Goal: Transaction & Acquisition: Purchase product/service

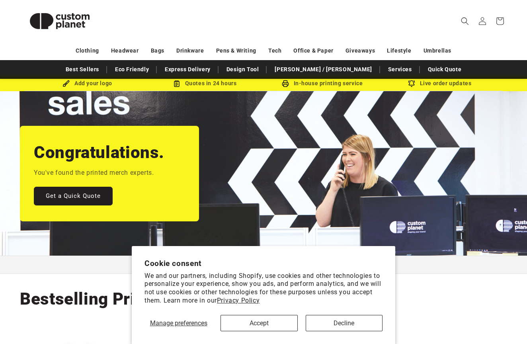
scroll to position [20, 0]
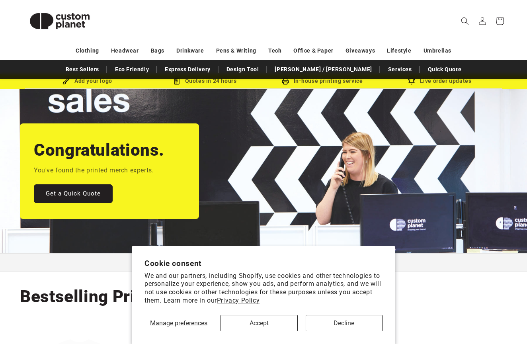
click at [358, 319] on button "Decline" at bounding box center [344, 323] width 77 height 16
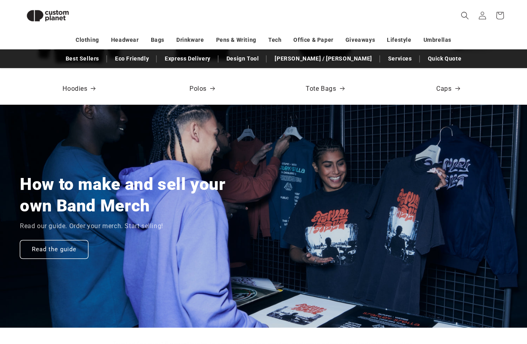
scroll to position [0, 527]
click at [65, 256] on link "Read the guide" at bounding box center [54, 249] width 68 height 19
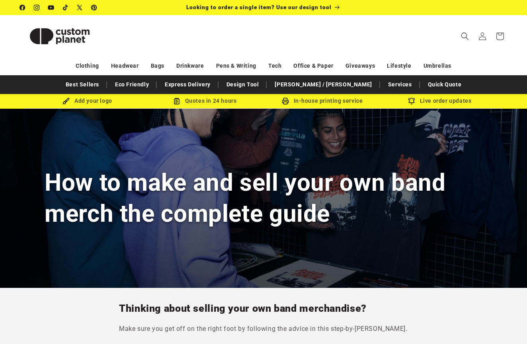
drag, startPoint x: 51, startPoint y: 258, endPoint x: 90, endPoint y: 315, distance: 69.5
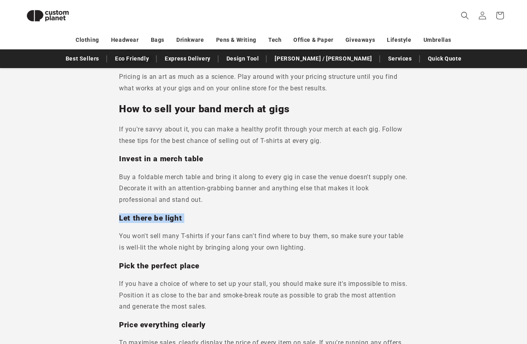
scroll to position [2374, 0]
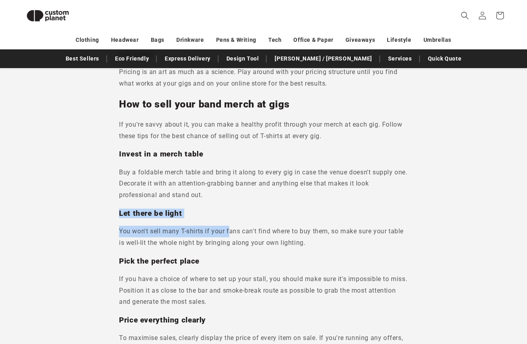
drag, startPoint x: 241, startPoint y: 236, endPoint x: 230, endPoint y: 177, distance: 60.1
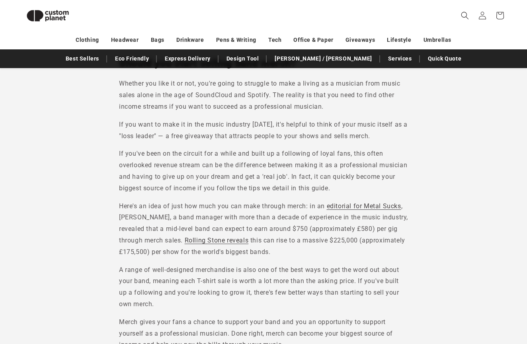
scroll to position [371, 0]
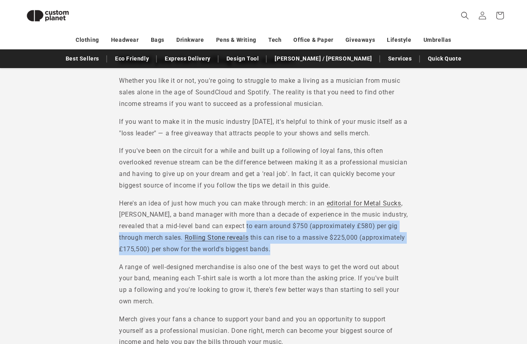
drag, startPoint x: 249, startPoint y: 222, endPoint x: 273, endPoint y: 248, distance: 35.8
click at [273, 248] on p "Here's an idea of just how much you can make through merch: in an editorial for…" at bounding box center [263, 226] width 289 height 57
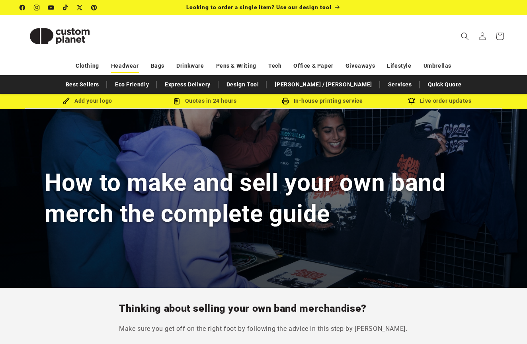
scroll to position [0, 0]
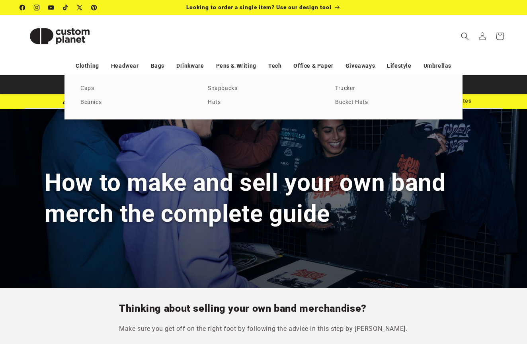
click at [41, 90] on div "T-shirts Vests Polos Sweatshirts Hoodies Fleeces Softshells Jackets Shirts Trou…" at bounding box center [263, 97] width 527 height 44
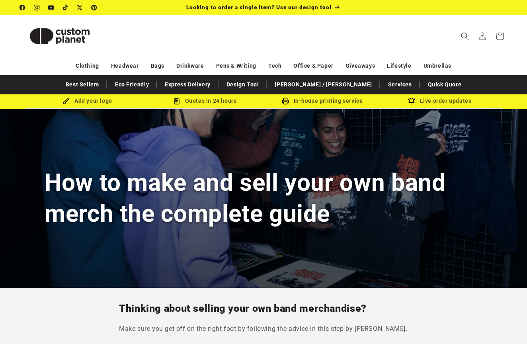
click at [135, 35] on header "Search My Account / Order Progress Cart Clothing Clothing T-shirts" at bounding box center [263, 36] width 527 height 42
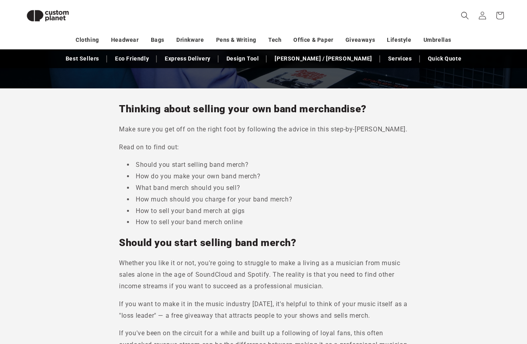
click at [201, 205] on li "How to sell your band merch at gigs" at bounding box center [267, 211] width 281 height 12
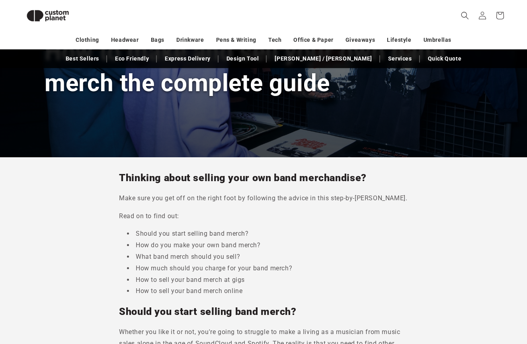
scroll to position [111, 0]
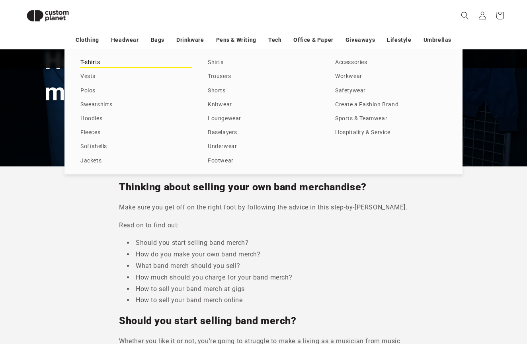
click at [94, 63] on link "T-shirts" at bounding box center [135, 62] width 111 height 11
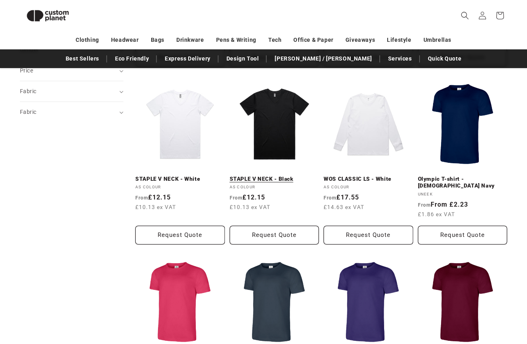
scroll to position [259, 0]
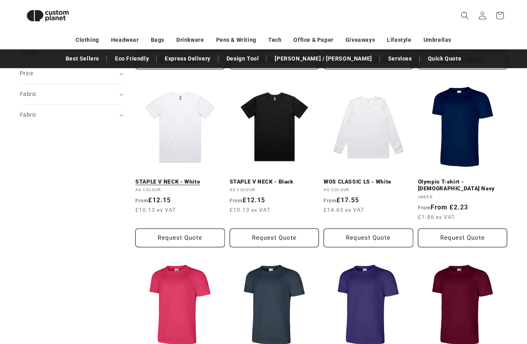
click at [180, 178] on link "STAPLE V NECK - White" at bounding box center [180, 181] width 90 height 7
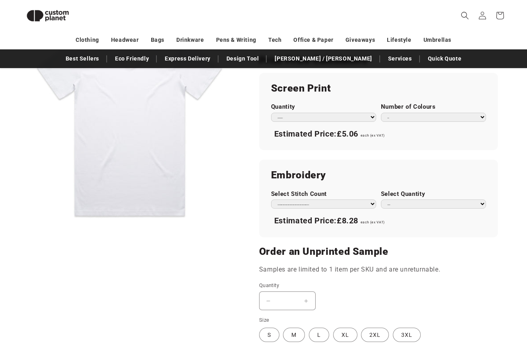
scroll to position [440, 0]
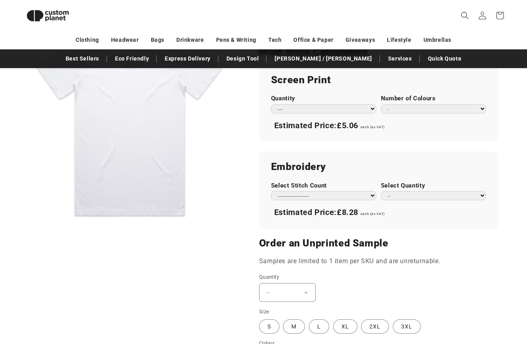
select select "*"
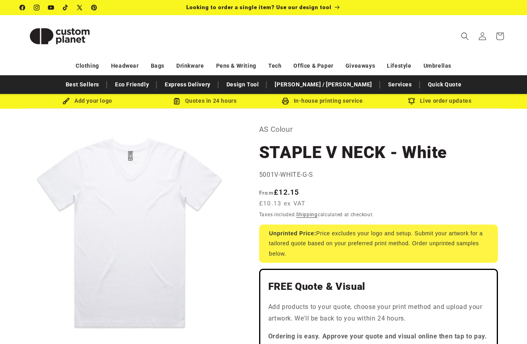
scroll to position [0, 0]
click at [328, 125] on p "AS Colour" at bounding box center [378, 129] width 239 height 13
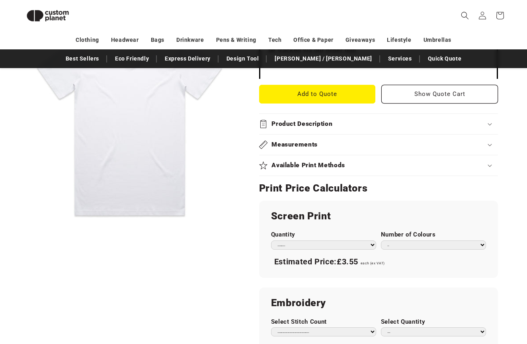
scroll to position [303, 0]
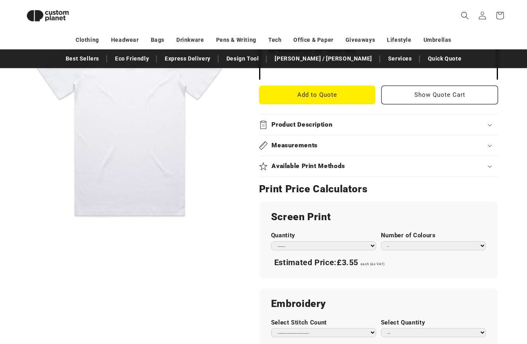
click at [308, 142] on h2 "Measurements" at bounding box center [295, 145] width 46 height 8
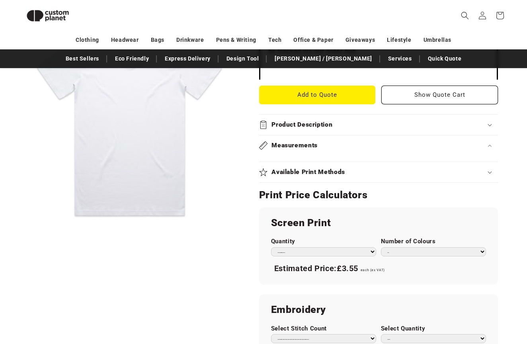
click at [308, 142] on h2 "Measurements" at bounding box center [295, 145] width 46 height 8
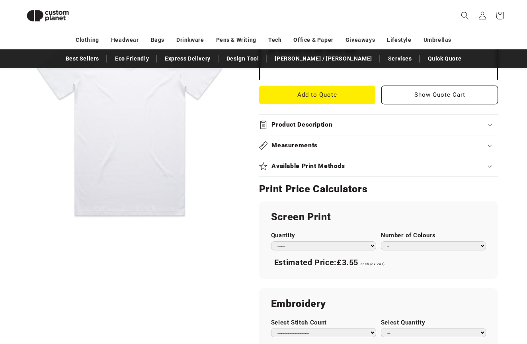
click at [307, 115] on summary "Product Description" at bounding box center [378, 125] width 239 height 20
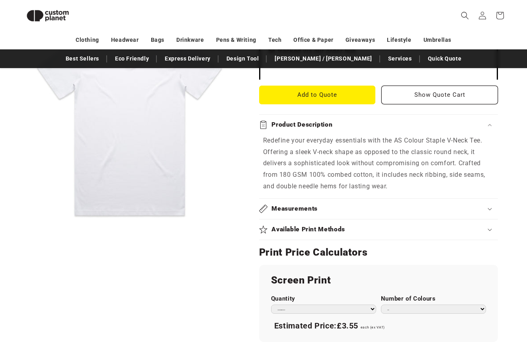
click at [342, 226] on h2 "Available Print Methods" at bounding box center [309, 229] width 74 height 8
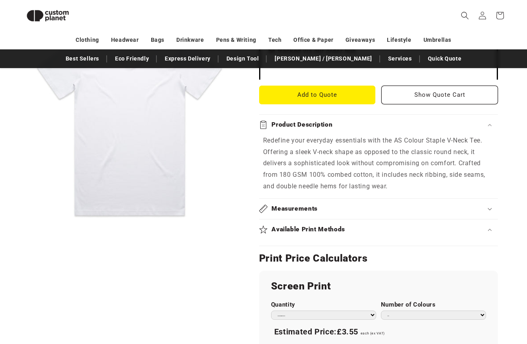
click at [342, 226] on h2 "Available Print Methods" at bounding box center [309, 229] width 74 height 8
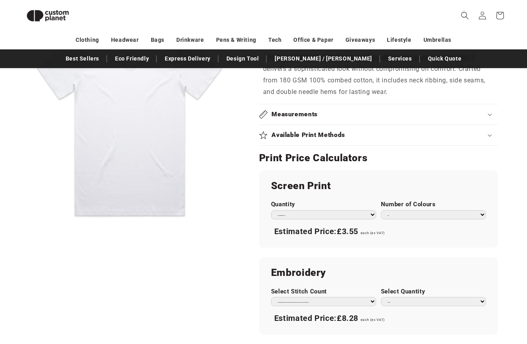
scroll to position [397, 0]
select select "**"
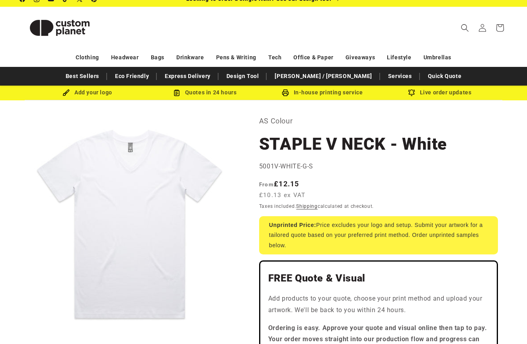
scroll to position [8, 0]
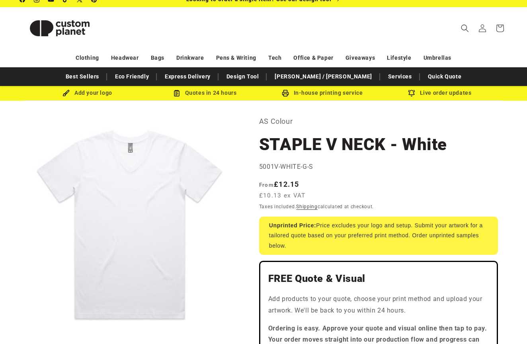
click at [382, 30] on header "Search My Account / Order Progress Cart Clothing Clothing T-shirts" at bounding box center [263, 28] width 527 height 42
click at [337, 92] on div "In-house printing service" at bounding box center [322, 93] width 117 height 10
click at [384, 81] on link "Services" at bounding box center [400, 77] width 32 height 14
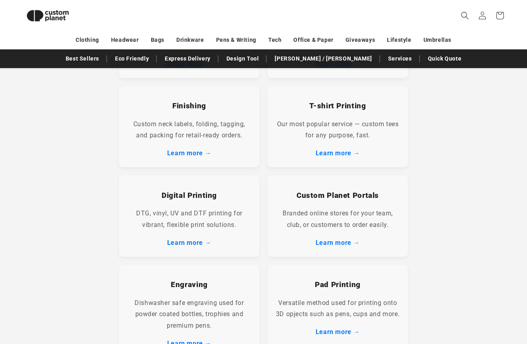
scroll to position [245, 0]
click at [79, 132] on section "Printwear Specialists With a Full In-House Service Whether you're launching a c…" at bounding box center [263, 254] width 527 height 803
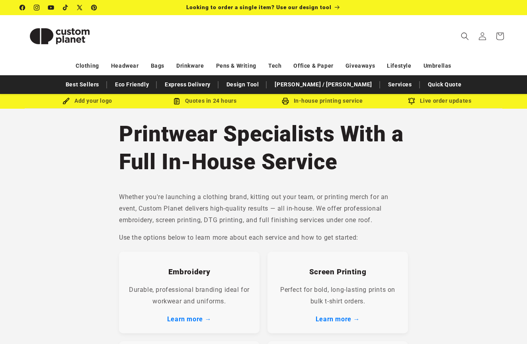
scroll to position [0, 0]
click at [297, 51] on header "Search My Account / Order Progress Cart Clothing Clothing T-shirts" at bounding box center [263, 36] width 527 height 42
click at [482, 38] on icon at bounding box center [482, 36] width 8 height 8
click at [88, 101] on div "Add your logo" at bounding box center [87, 101] width 117 height 10
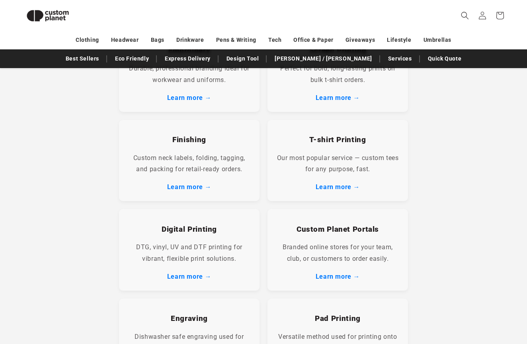
scroll to position [211, 0]
